Goal: Task Accomplishment & Management: Manage account settings

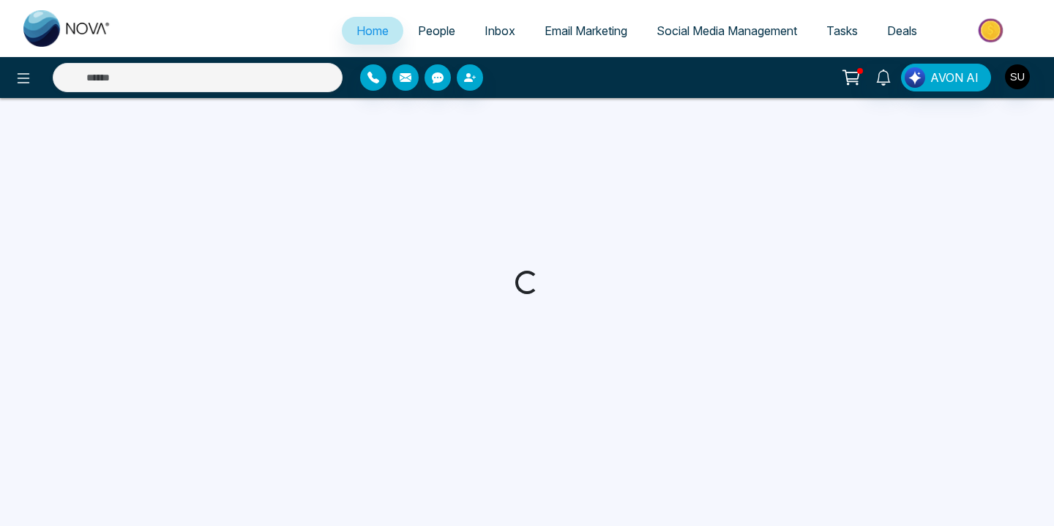
select select "*"
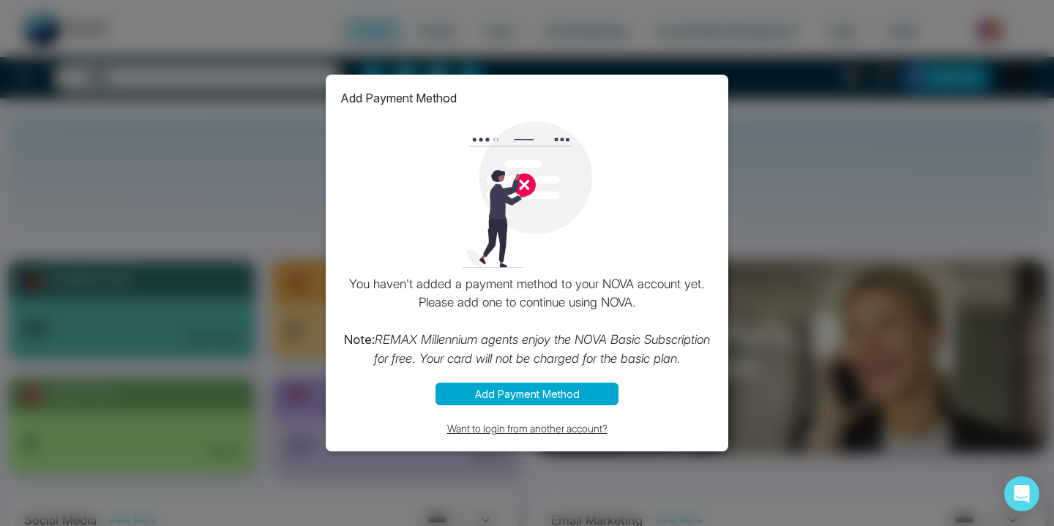
click at [543, 429] on button "Want to login from another account?" at bounding box center [526, 428] width 373 height 17
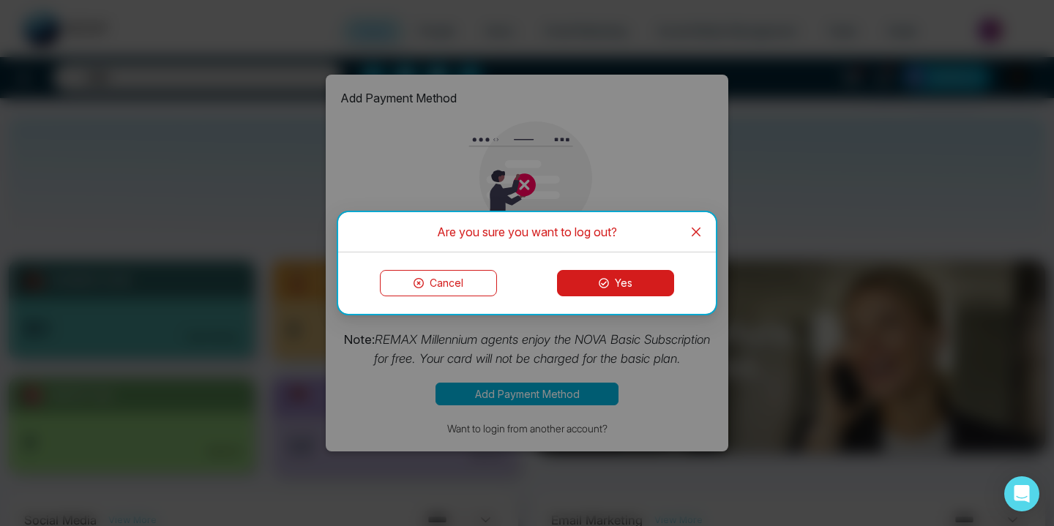
click at [635, 275] on button "Yes" at bounding box center [615, 283] width 117 height 26
